Goal: Transaction & Acquisition: Purchase product/service

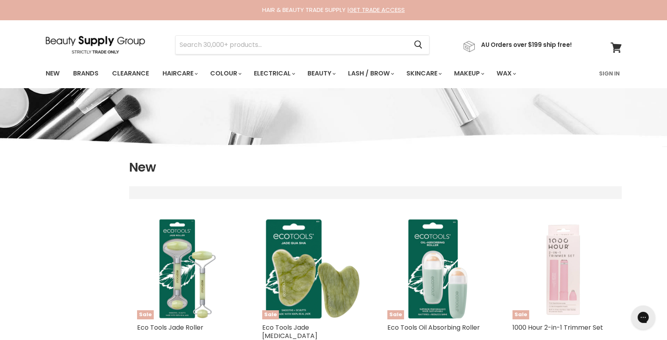
select select "created-descending"
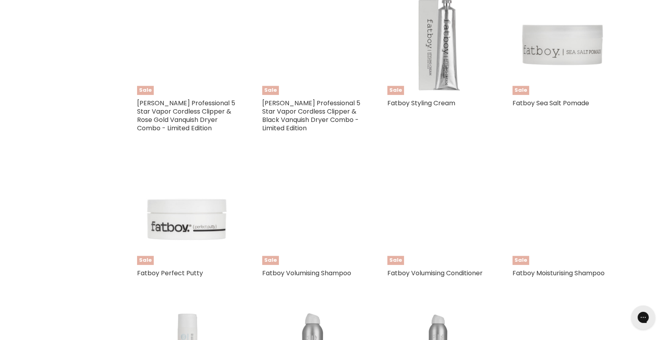
scroll to position [1330, 0]
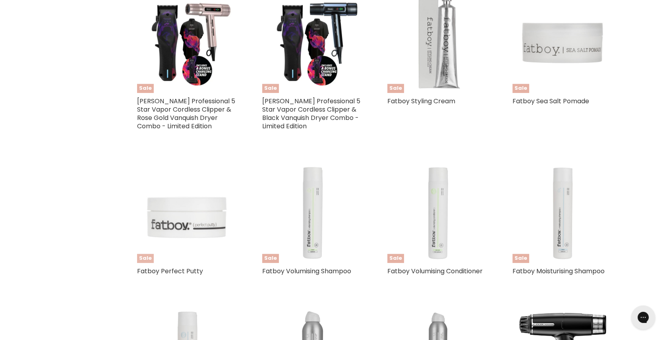
click at [184, 201] on img "Main content" at bounding box center [187, 212] width 101 height 101
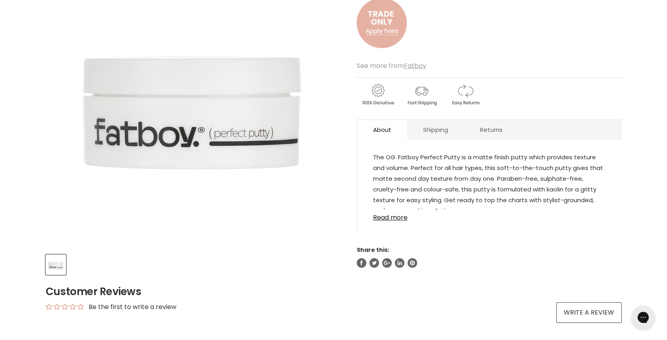
scroll to position [146, 0]
click at [403, 214] on link "Read more" at bounding box center [489, 215] width 233 height 12
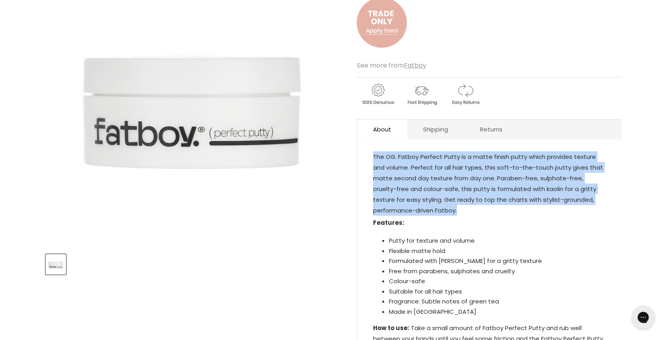
drag, startPoint x: 397, startPoint y: 208, endPoint x: 374, endPoint y: 157, distance: 56.2
click at [374, 157] on p "The OG. Fatboy Perfect Putty is a matte finish putty which provides texture and…" at bounding box center [489, 184] width 233 height 66
copy p "The OG. Fatboy Perfect Putty is a matte finish putty which provides texture and…"
